Goal: Task Accomplishment & Management: Manage account settings

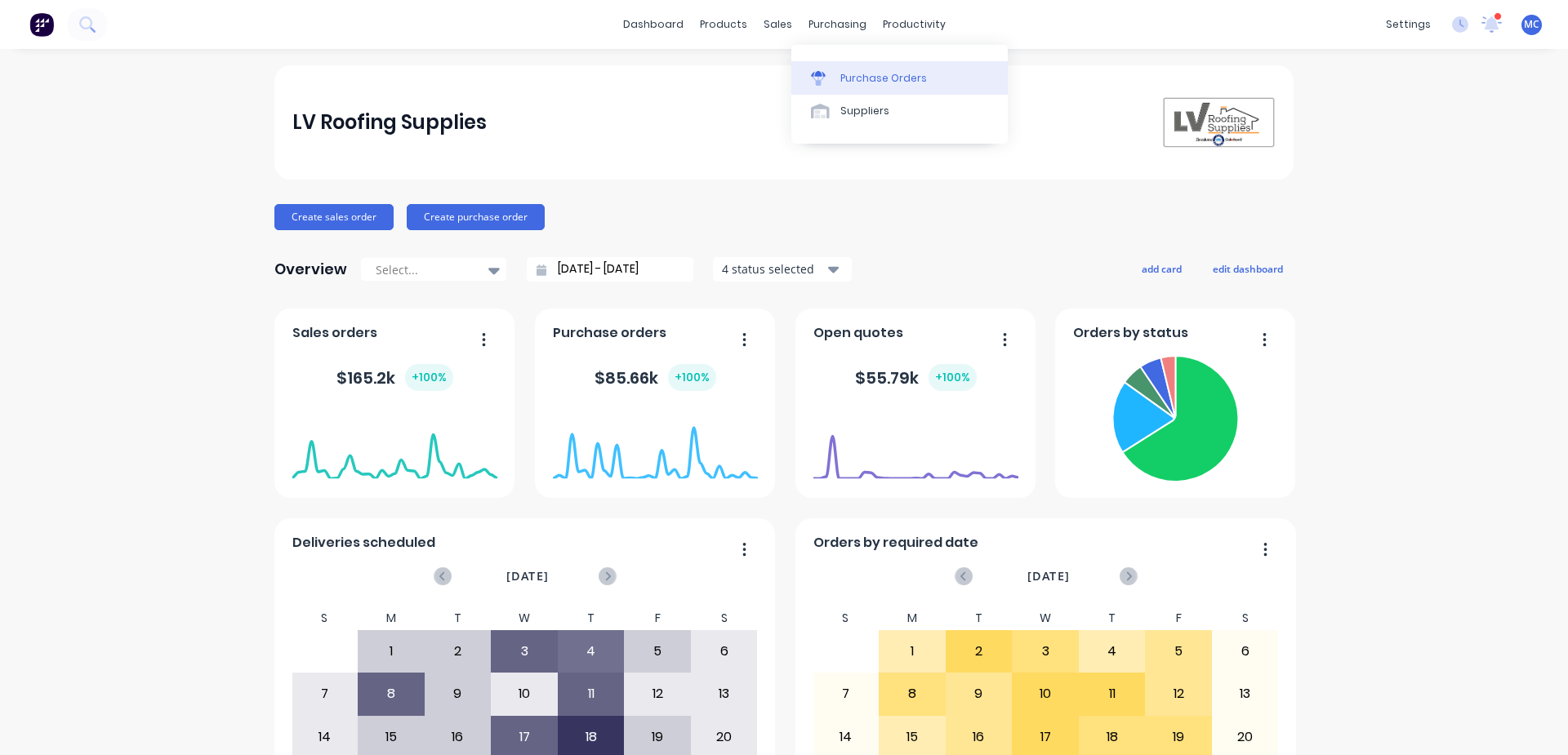
click at [843, 74] on div "Purchase Orders" at bounding box center [883, 78] width 87 height 15
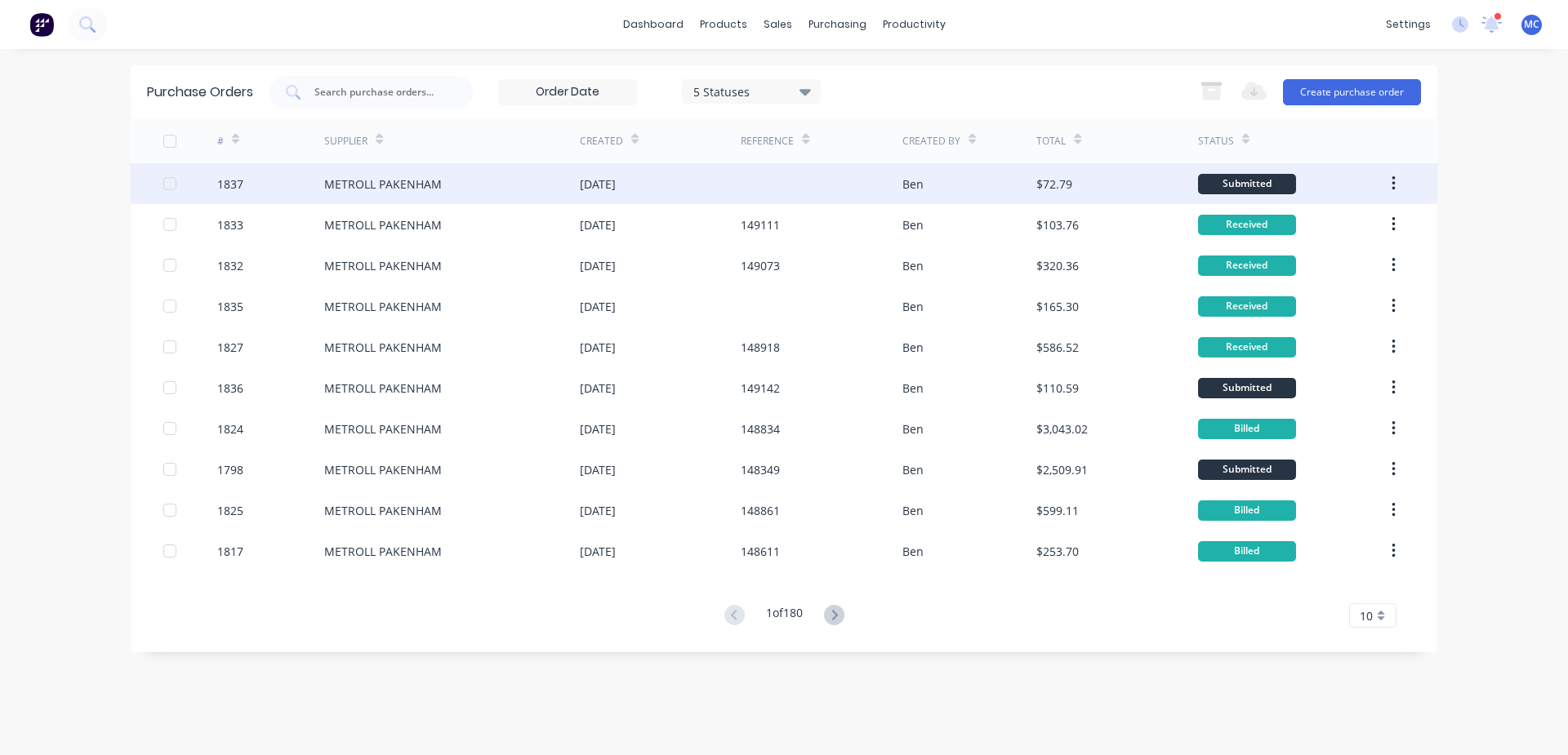
click at [363, 180] on div "METROLL PAKENHAM" at bounding box center [382, 184] width 117 height 17
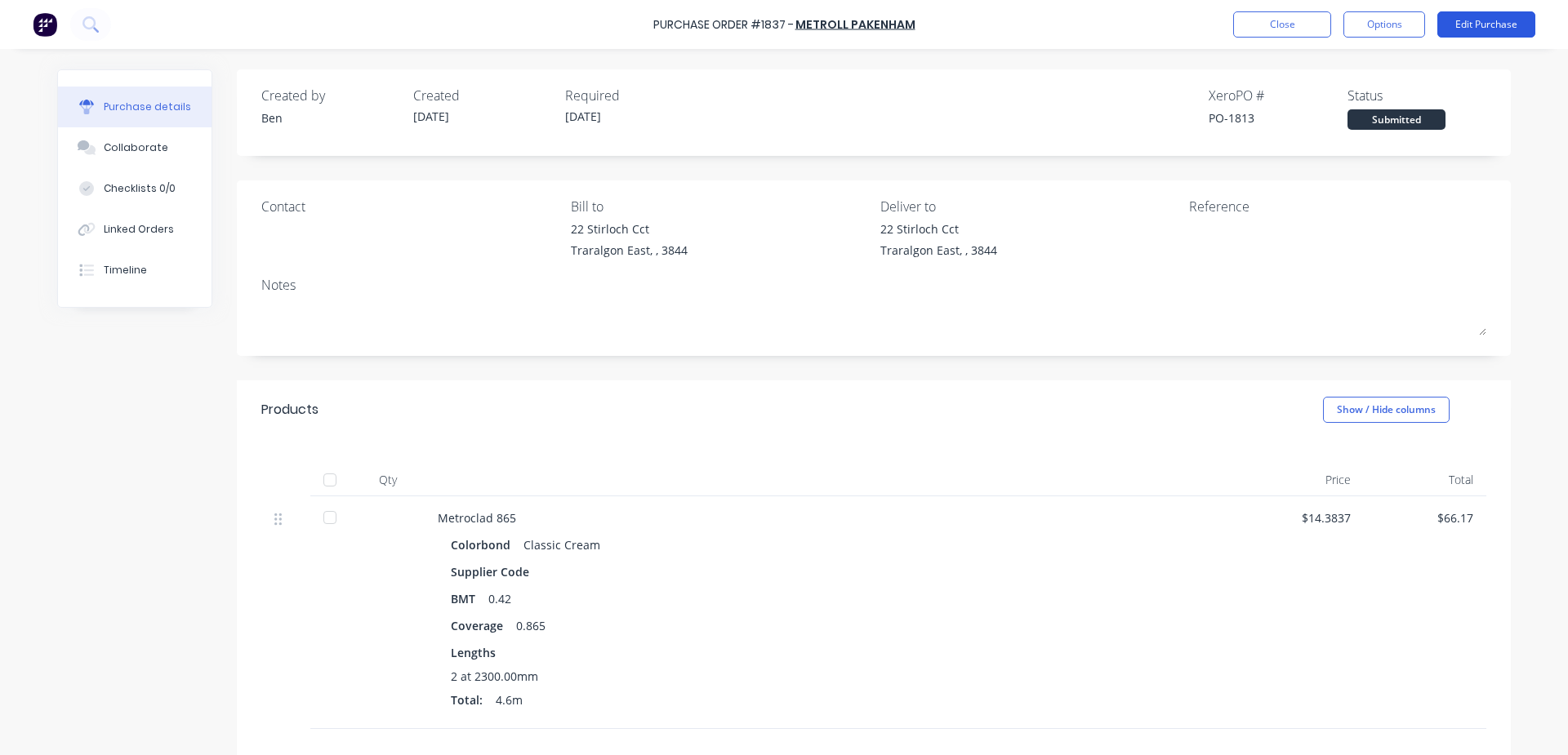
click at [1502, 16] on button "Edit Purchase" at bounding box center [1486, 25] width 98 height 26
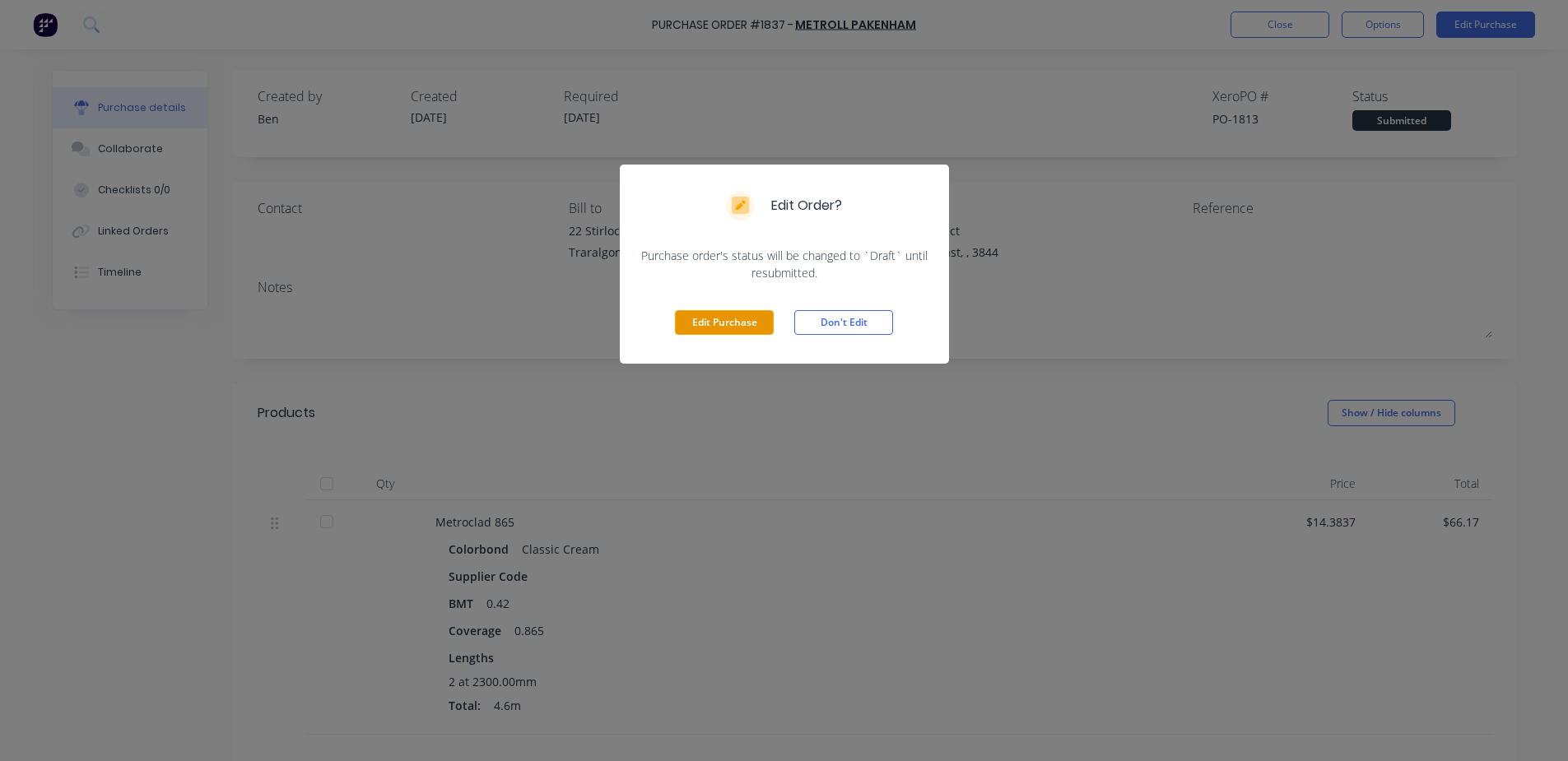
click at [730, 317] on button "Edit Purchase" at bounding box center [724, 322] width 99 height 25
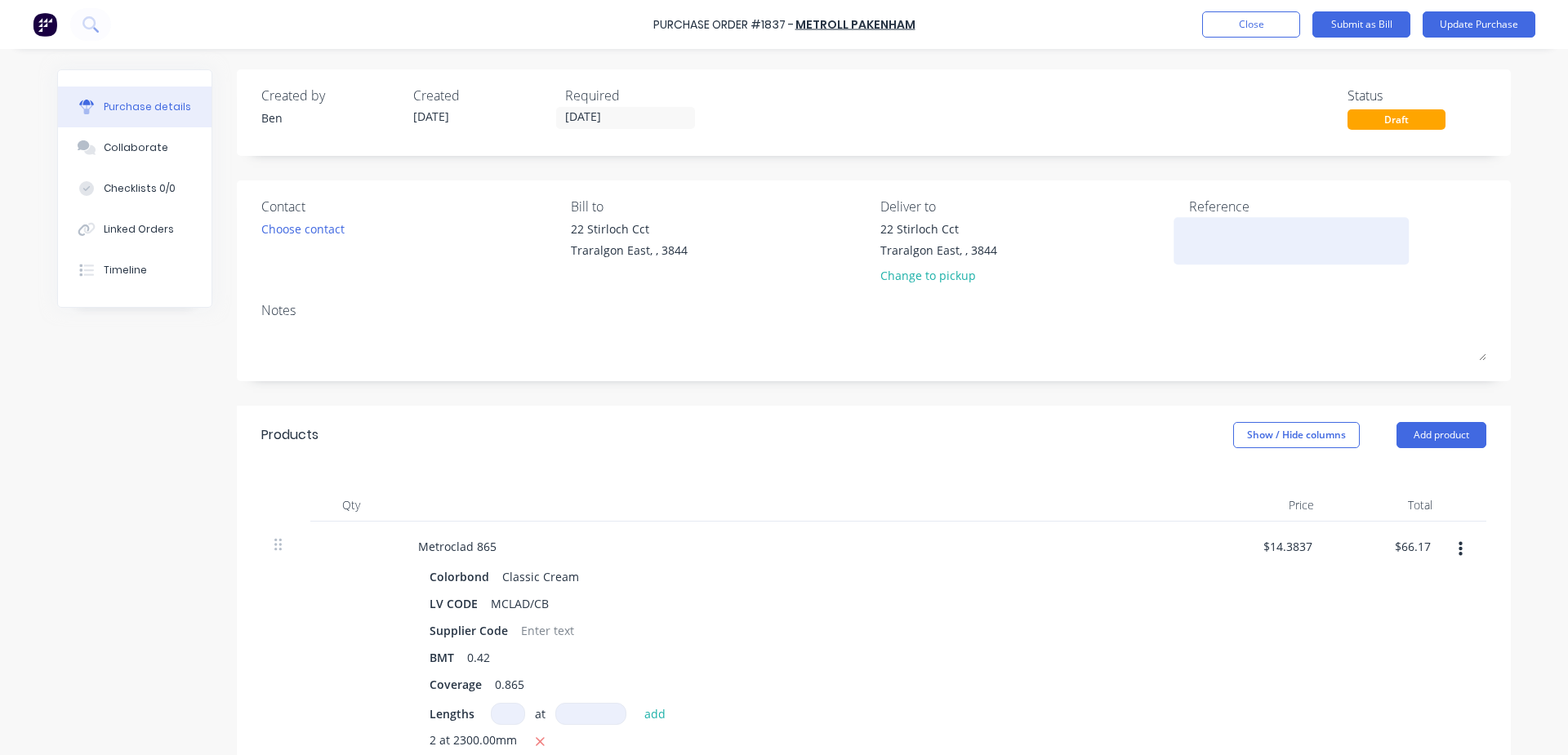
click at [1211, 248] on textarea at bounding box center [1291, 239] width 204 height 36
type textarea "x"
type textarea "1"
type textarea "x"
type textarea "14"
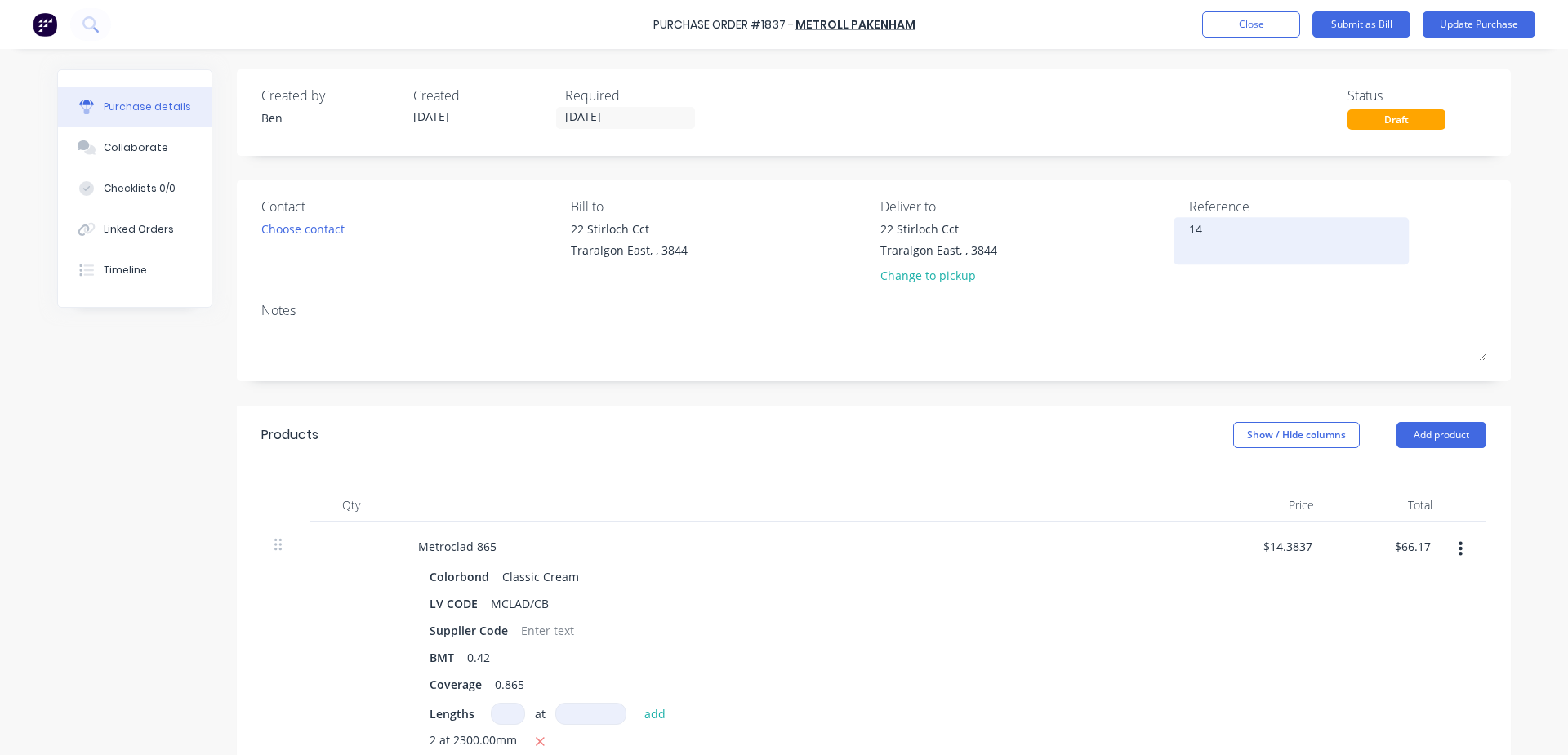
type textarea "x"
type textarea "149"
type textarea "x"
type textarea "1492"
type textarea "x"
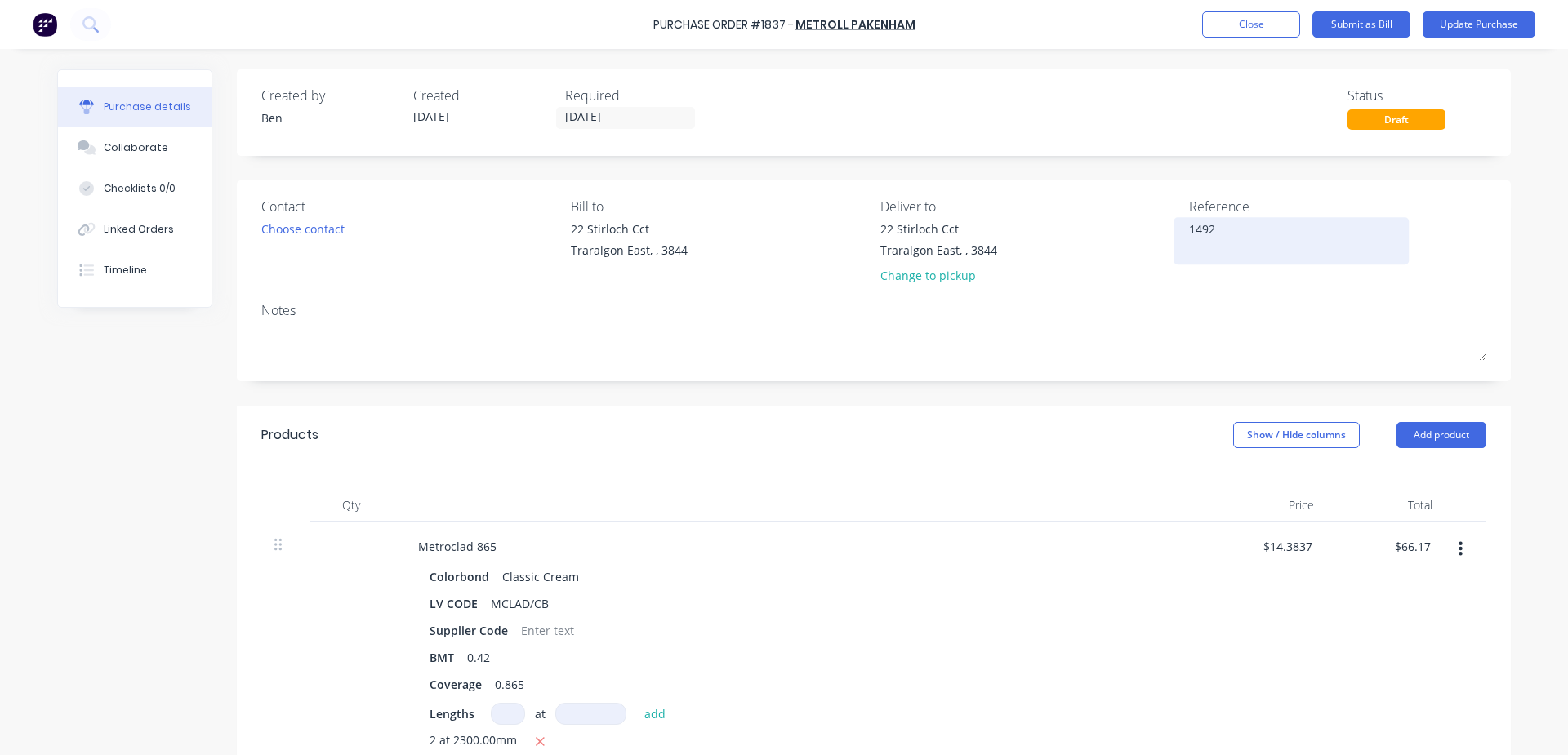
type textarea "14923"
type textarea "x"
type textarea "149230"
type textarea "x"
type textarea "149230"
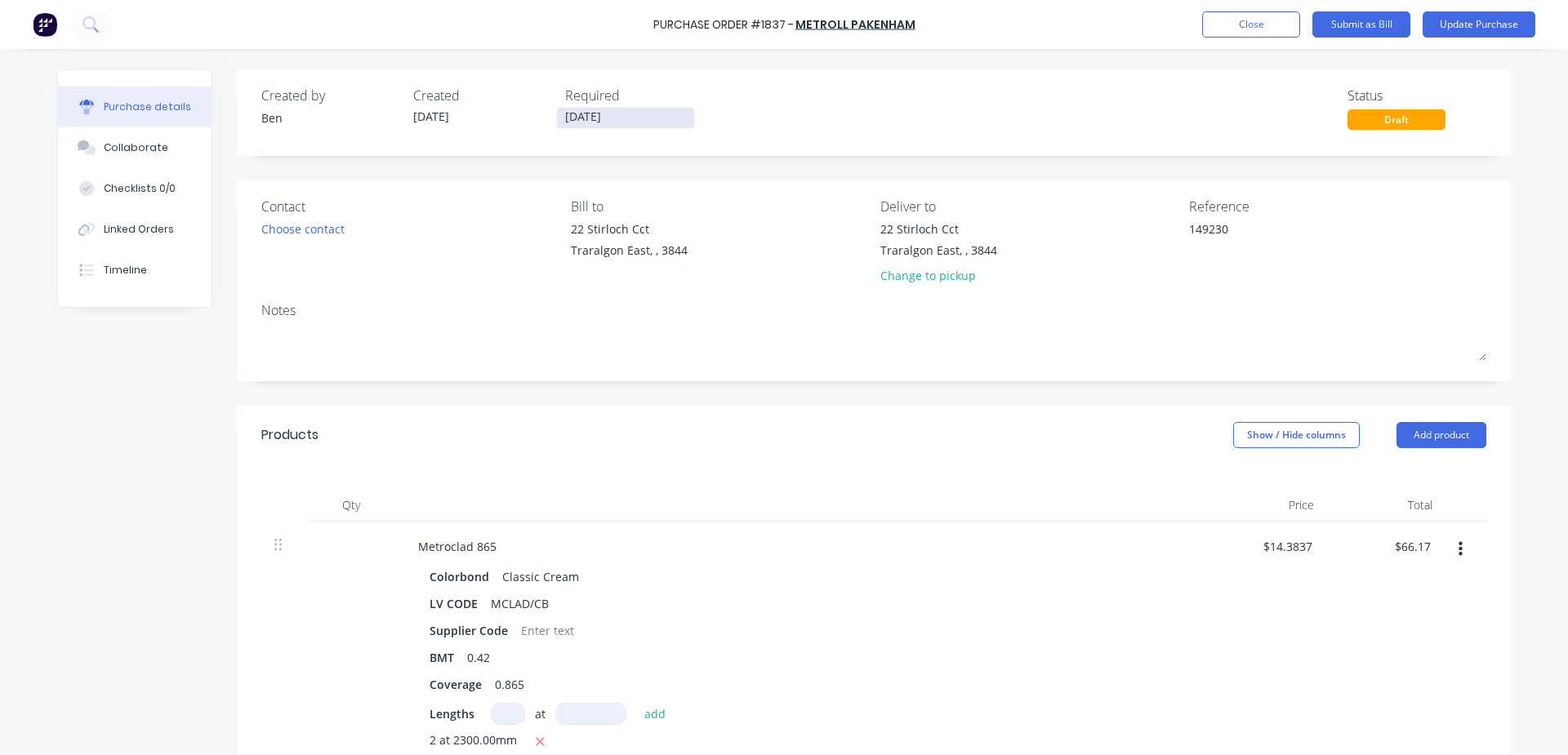
click at [612, 114] on input "[DATE]" at bounding box center [626, 117] width 137 height 20
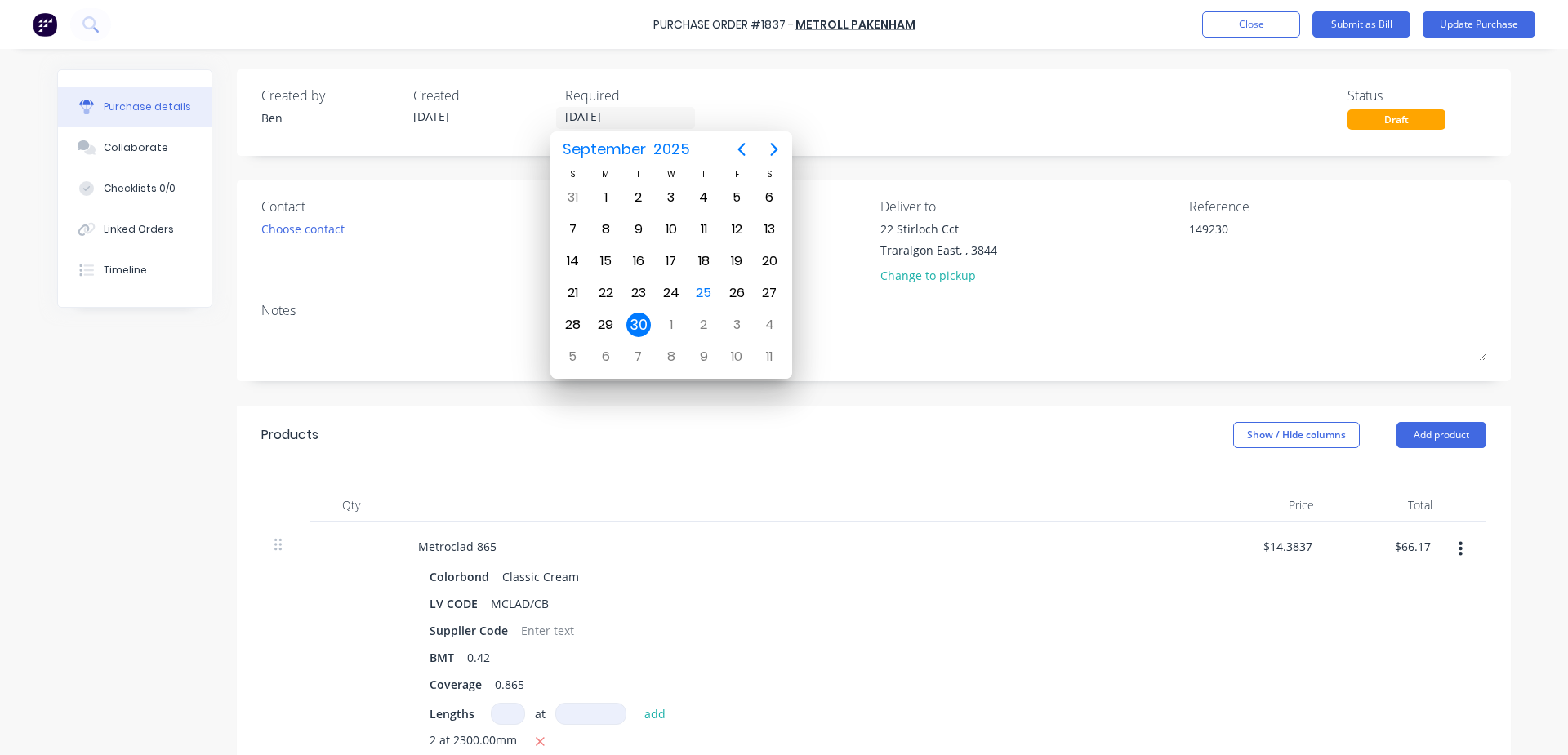
click at [593, 482] on div "Qty Price Total Metroclad 865 Colorbond Classic Cream LV CODE MCLAD/CB Supplier…" at bounding box center [873, 630] width 1274 height 332
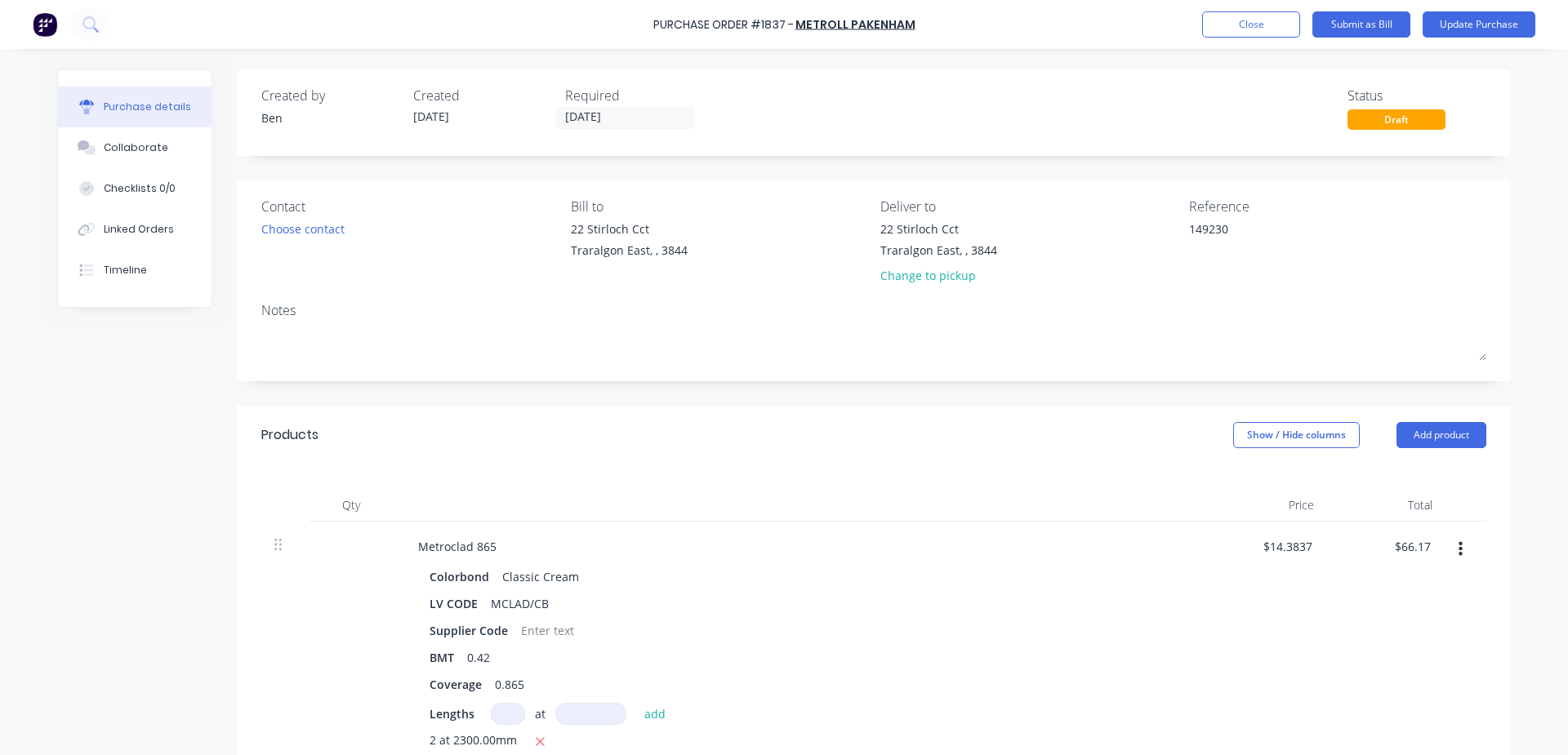
scroll to position [272, 0]
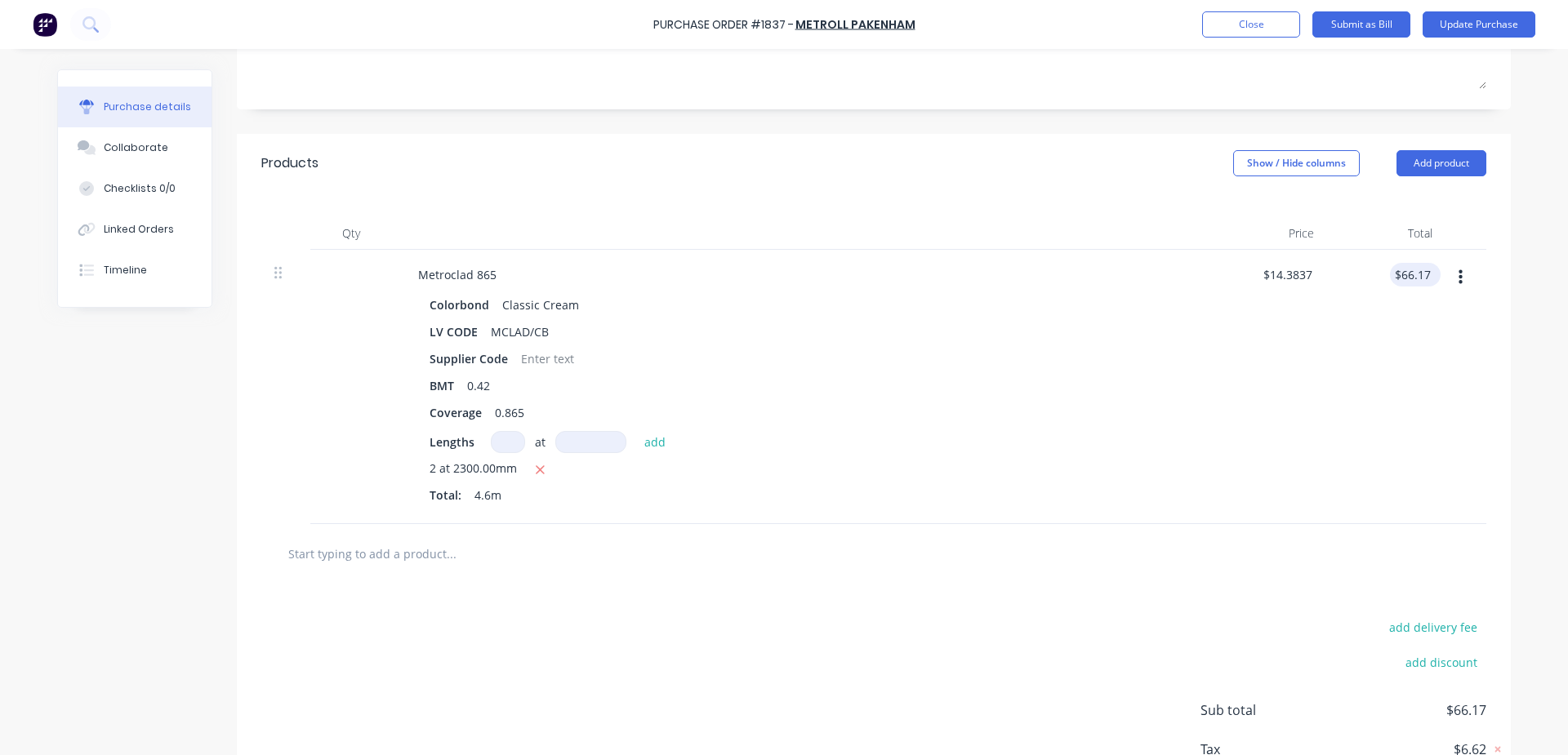
click at [1428, 272] on div "$66.17 $66.17" at bounding box center [1415, 275] width 51 height 24
type textarea "x"
click at [1421, 272] on input "66.17" at bounding box center [1411, 275] width 44 height 24
type input "66.16"
type textarea "x"
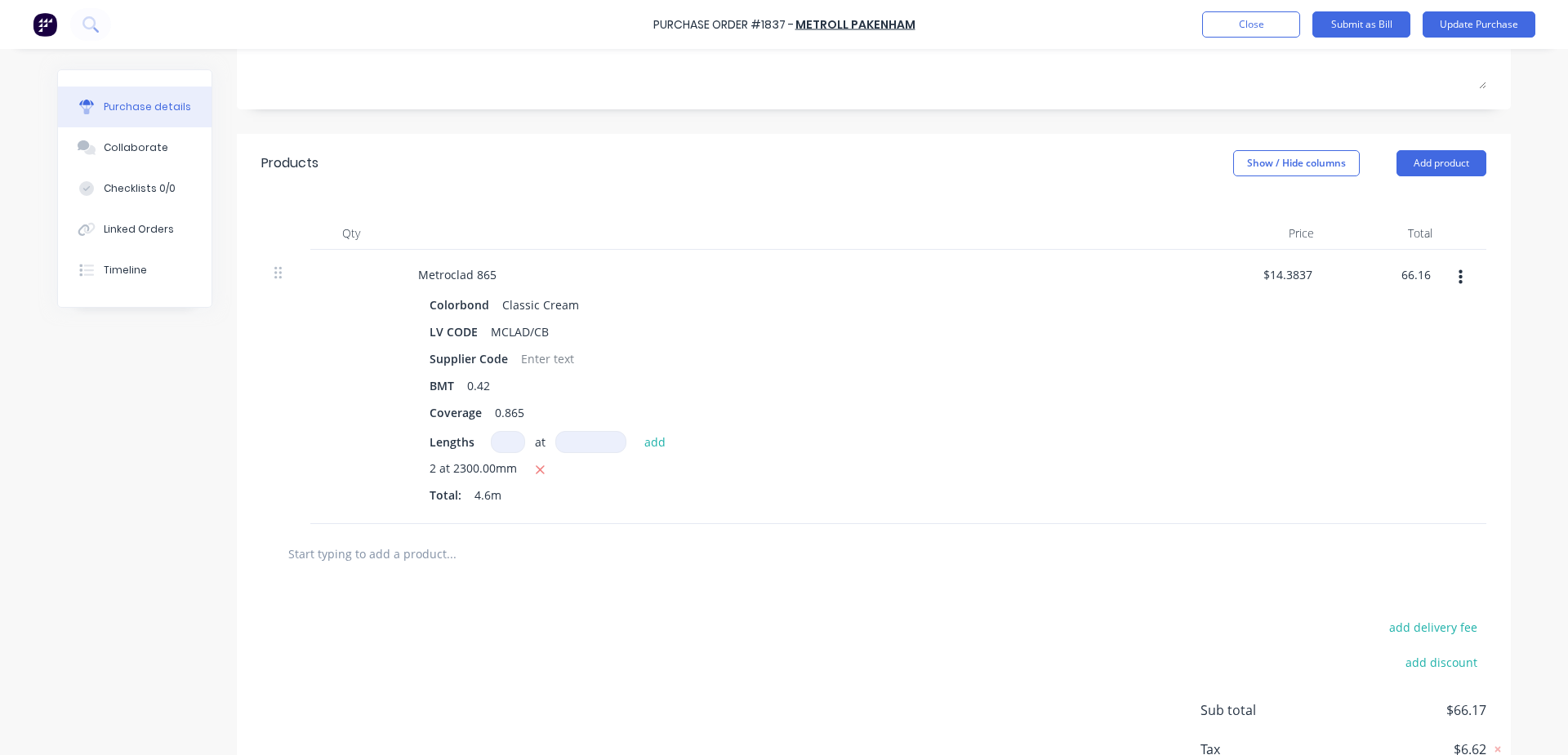
type input "$14.3826"
type input "$66.16"
click at [1299, 416] on div "$14.3826 $14.3837" at bounding box center [1268, 386] width 118 height 274
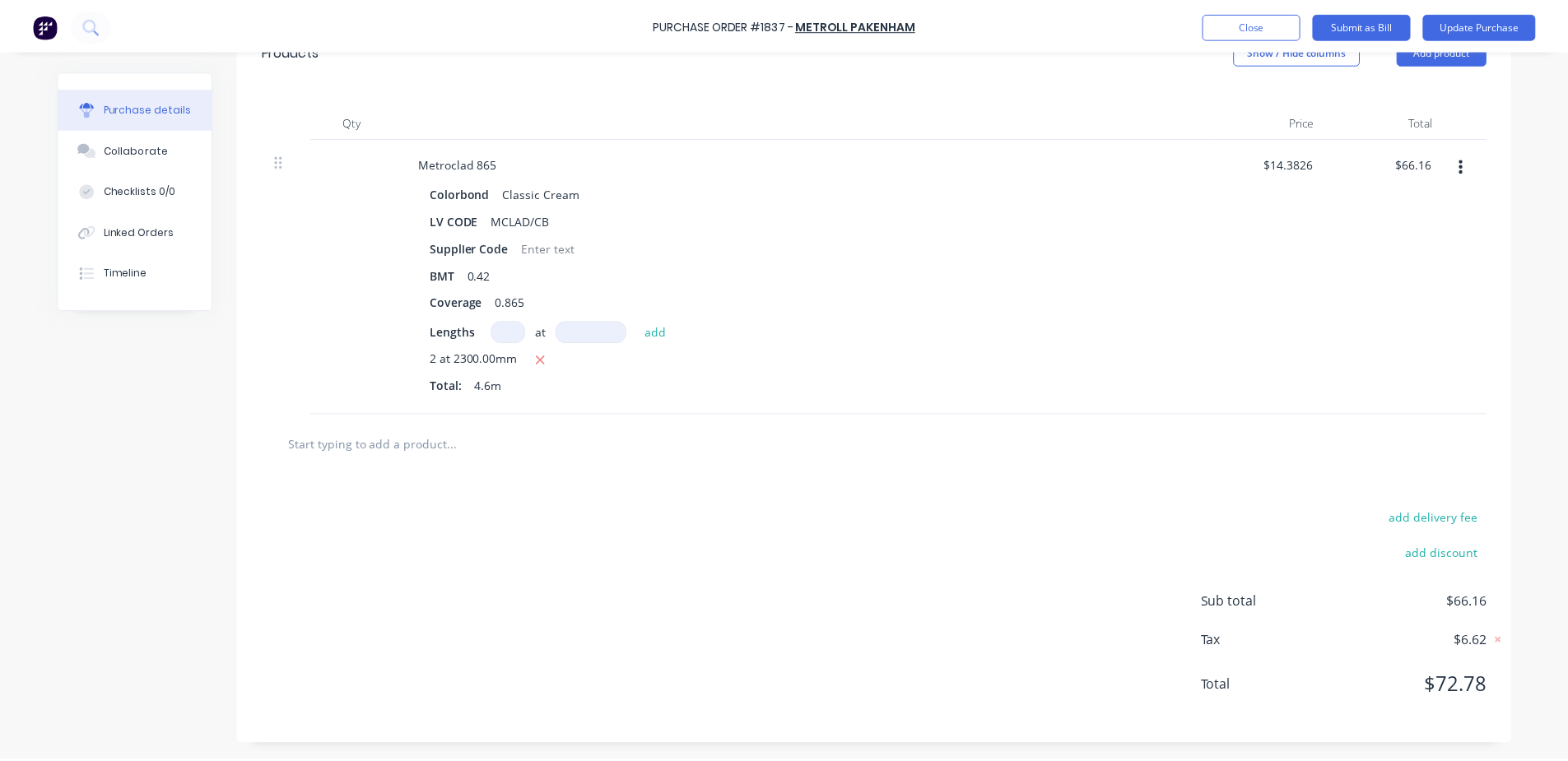
scroll to position [0, 0]
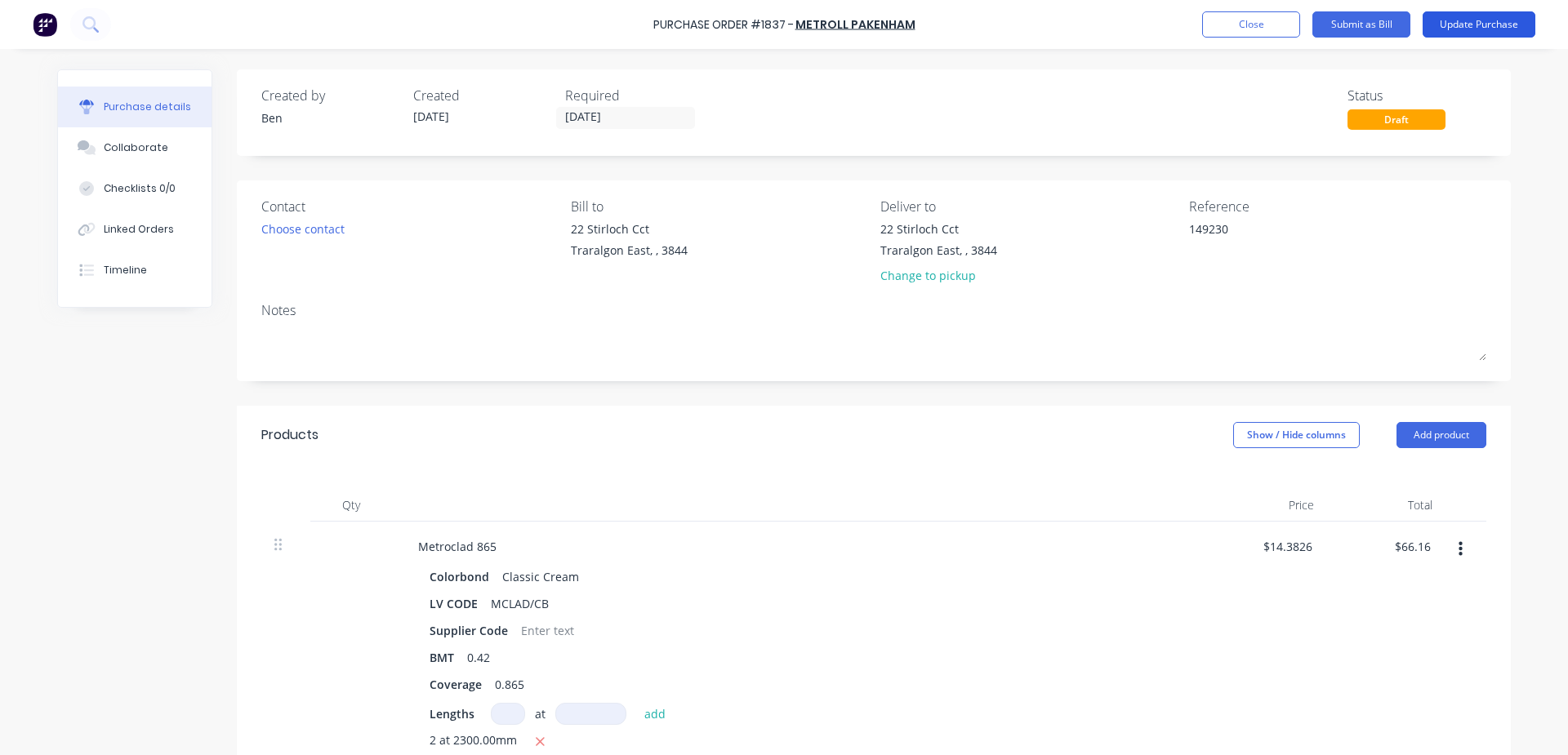
click at [1471, 24] on button "Update Purchase" at bounding box center [1479, 25] width 113 height 26
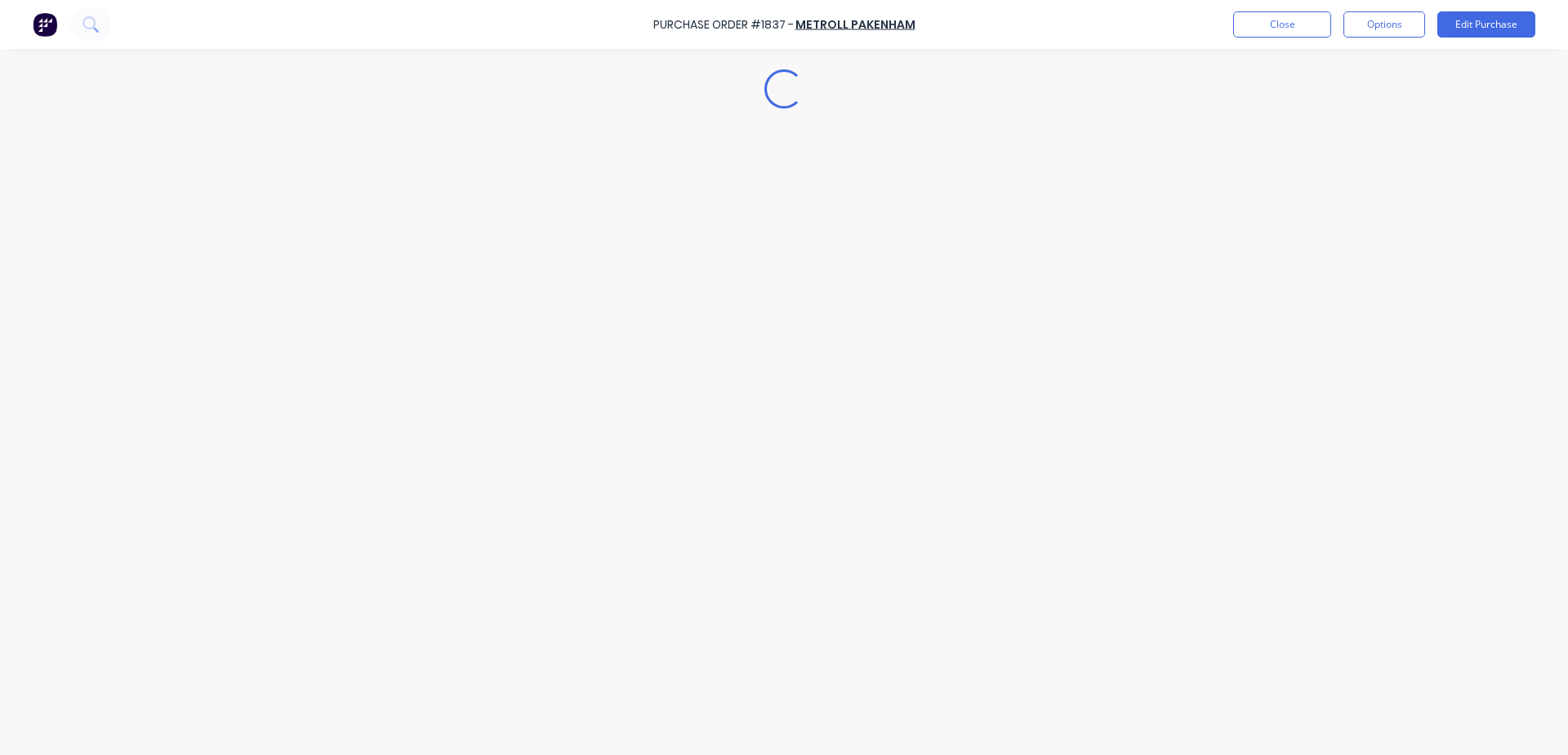
type textarea "x"
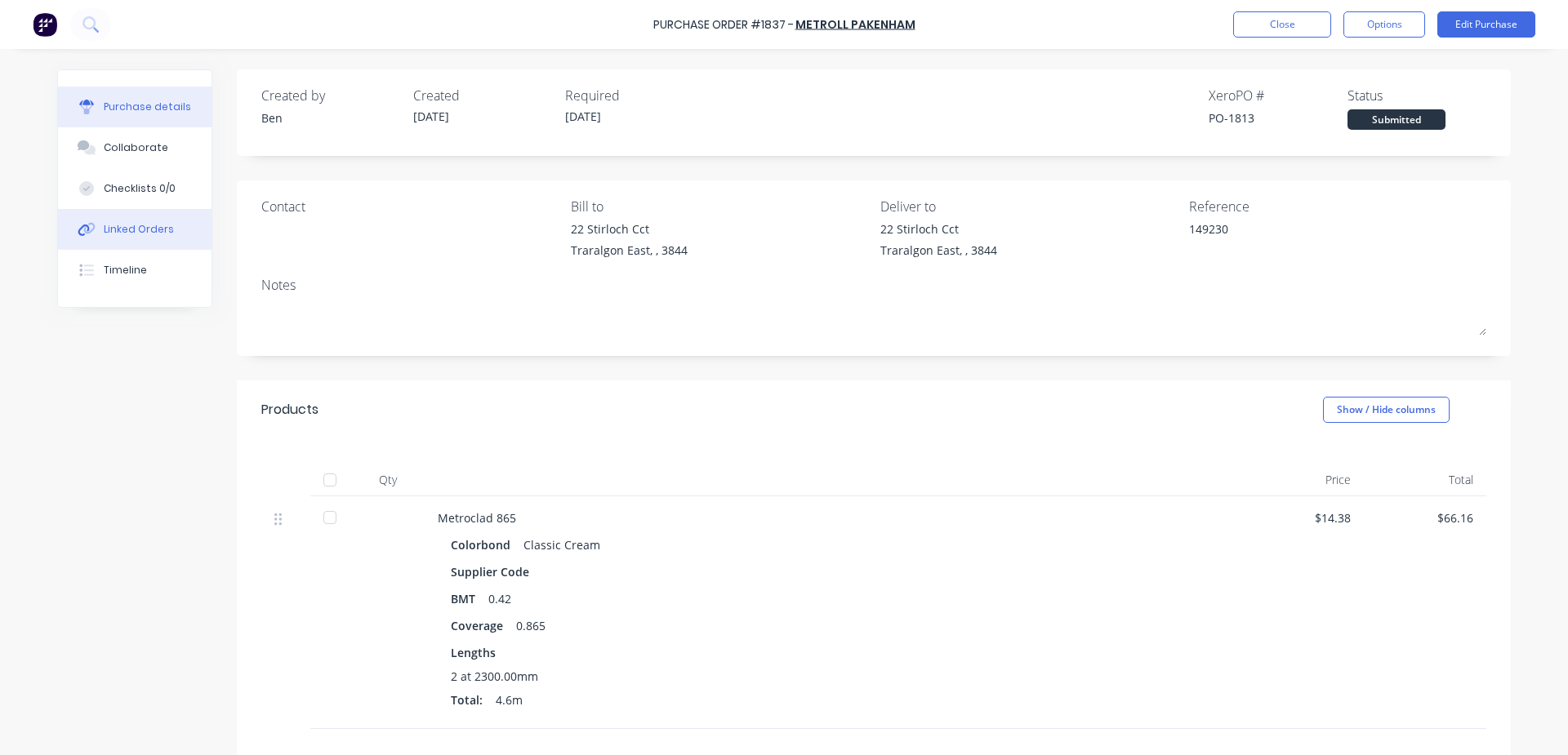
click at [151, 231] on div "Linked Orders" at bounding box center [138, 230] width 70 height 15
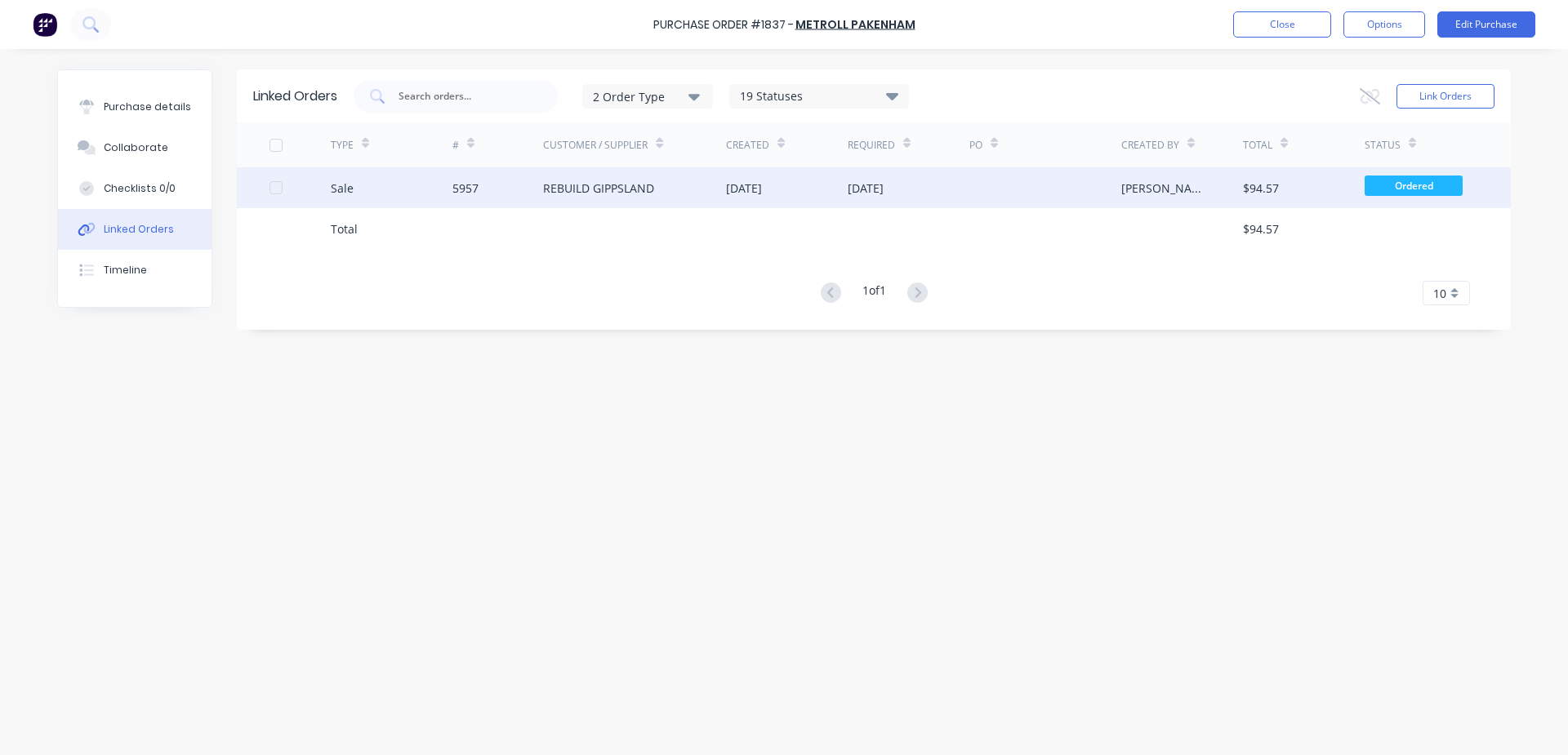
click at [883, 179] on div "[DATE]" at bounding box center [865, 188] width 36 height 17
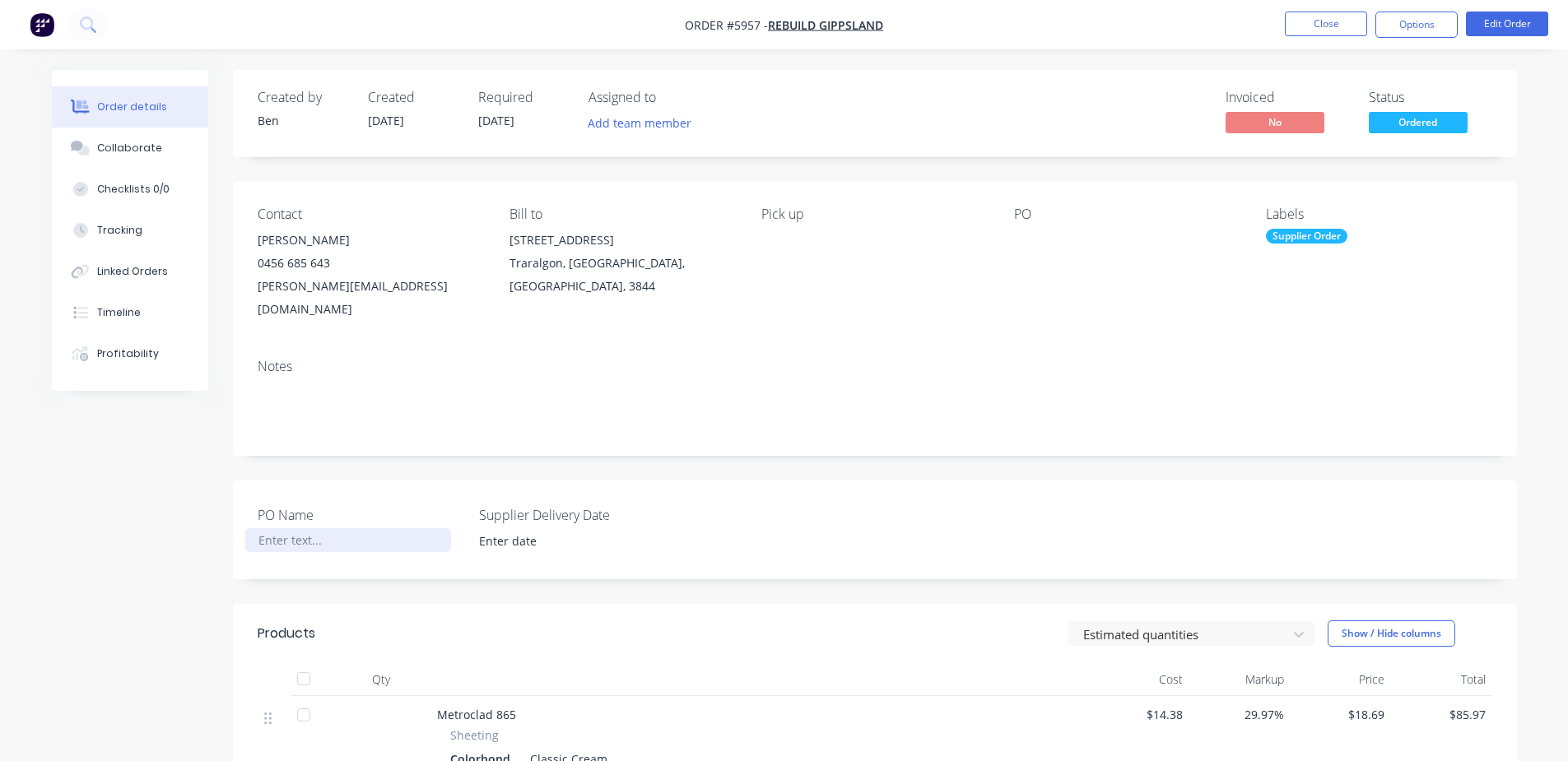
click at [298, 529] on div at bounding box center [348, 541] width 206 height 24
click at [554, 530] on input at bounding box center [569, 542] width 205 height 25
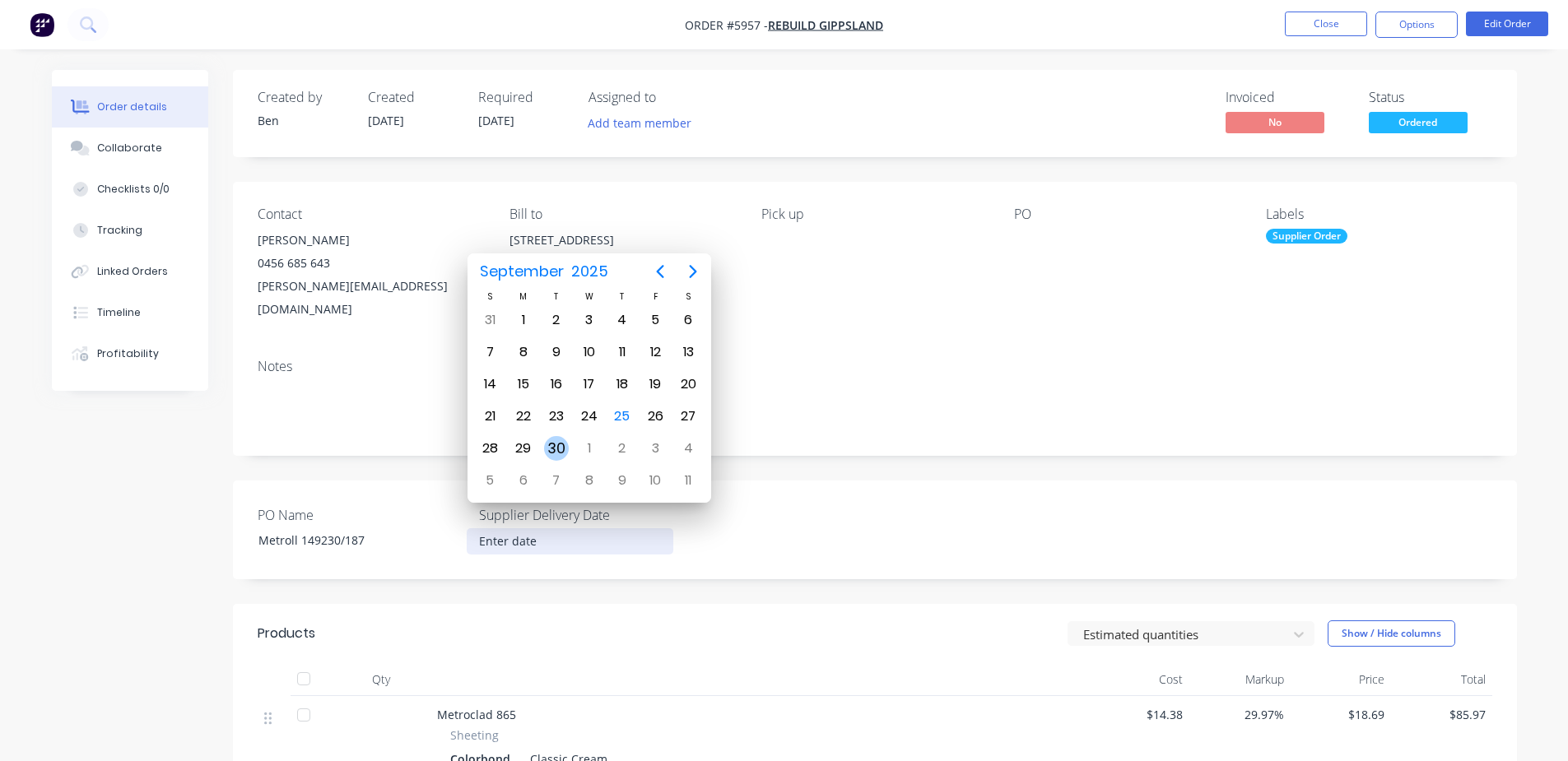
click at [558, 454] on div "30" at bounding box center [556, 448] width 25 height 25
type input "[DATE]"
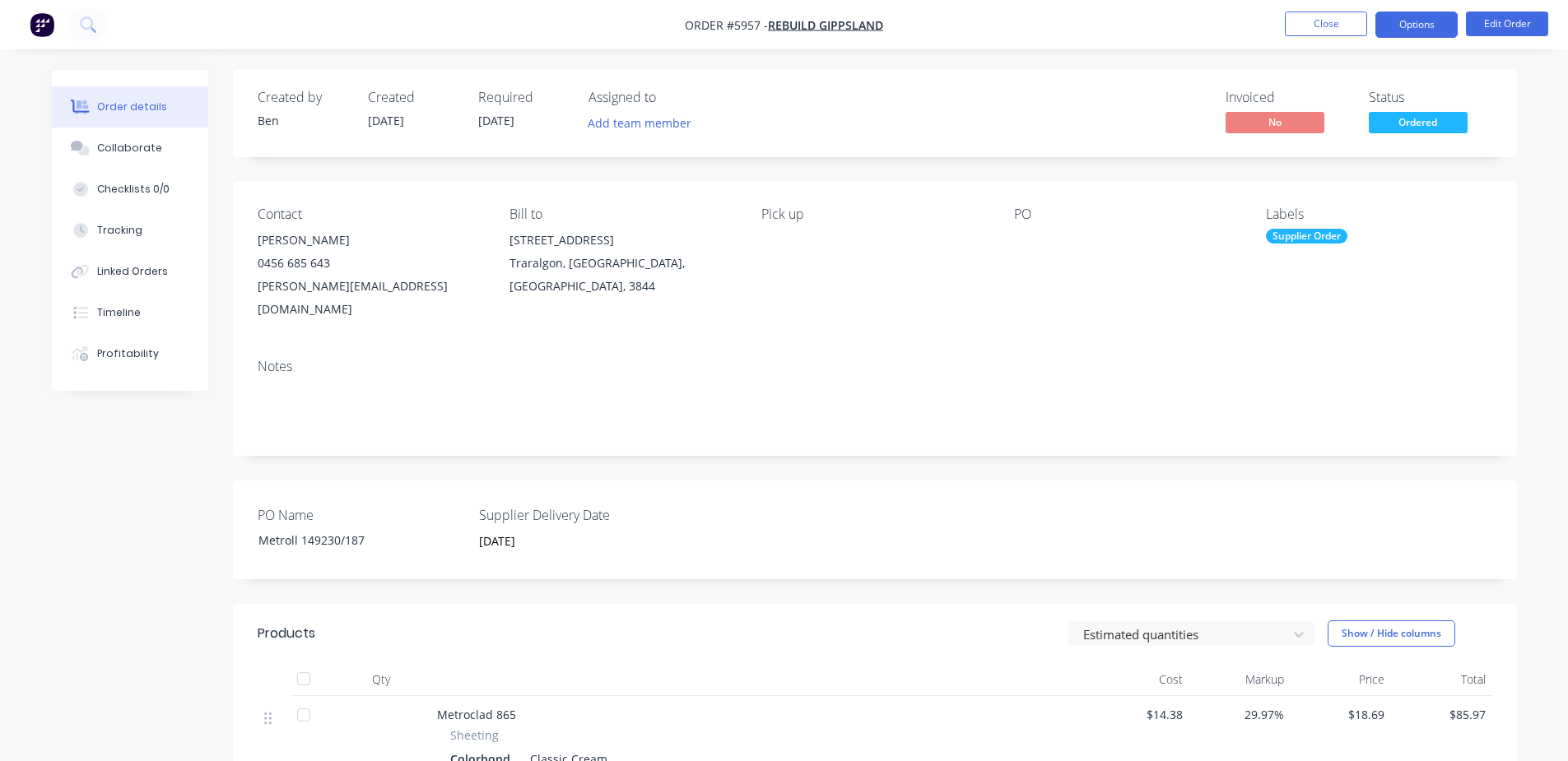
click at [1426, 36] on button "Options" at bounding box center [1417, 25] width 83 height 27
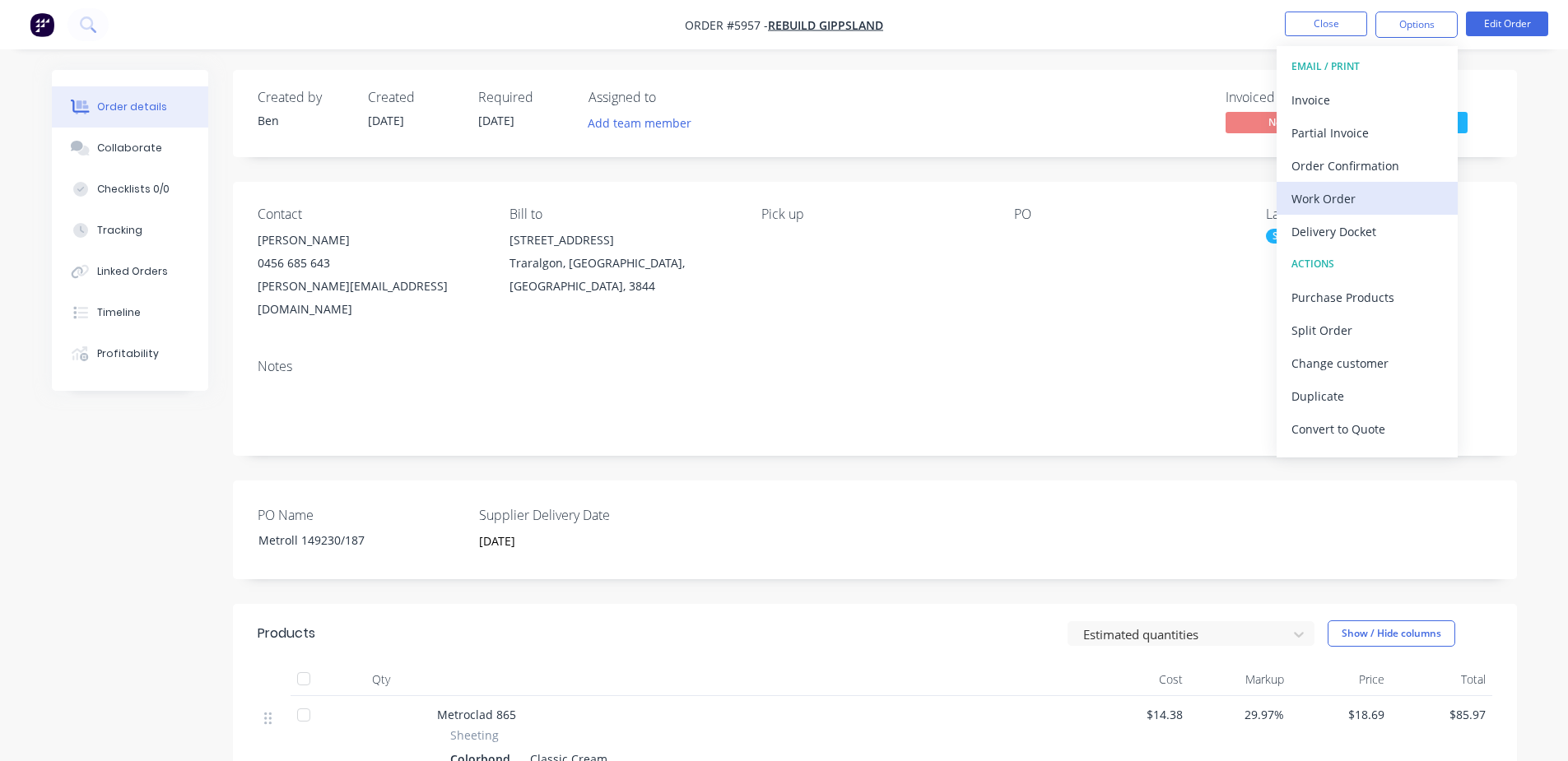
click at [1374, 196] on div "Work Order" at bounding box center [1367, 199] width 151 height 24
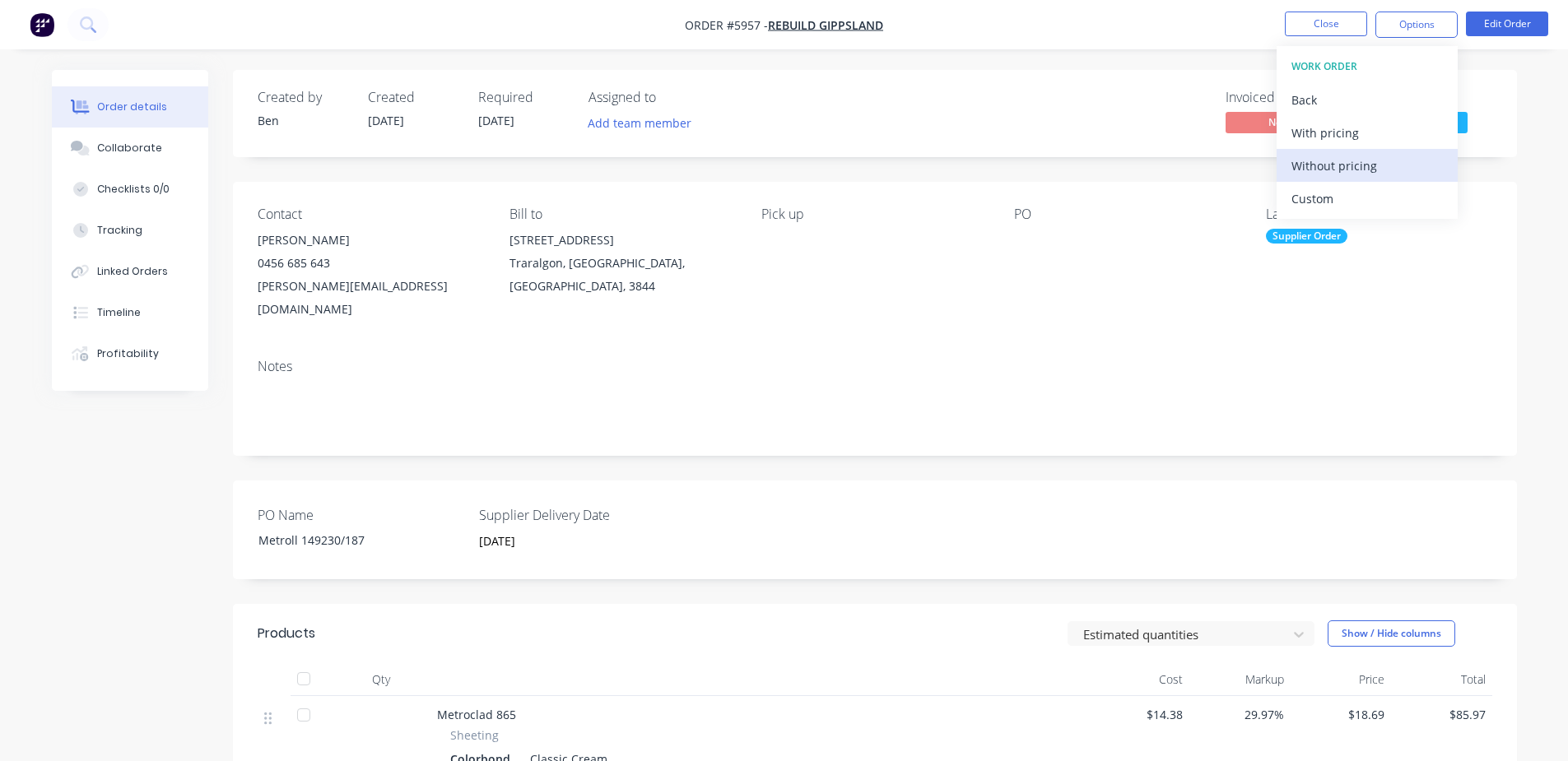
click at [1365, 162] on div "Without pricing" at bounding box center [1367, 166] width 151 height 24
